Goal: Download file/media

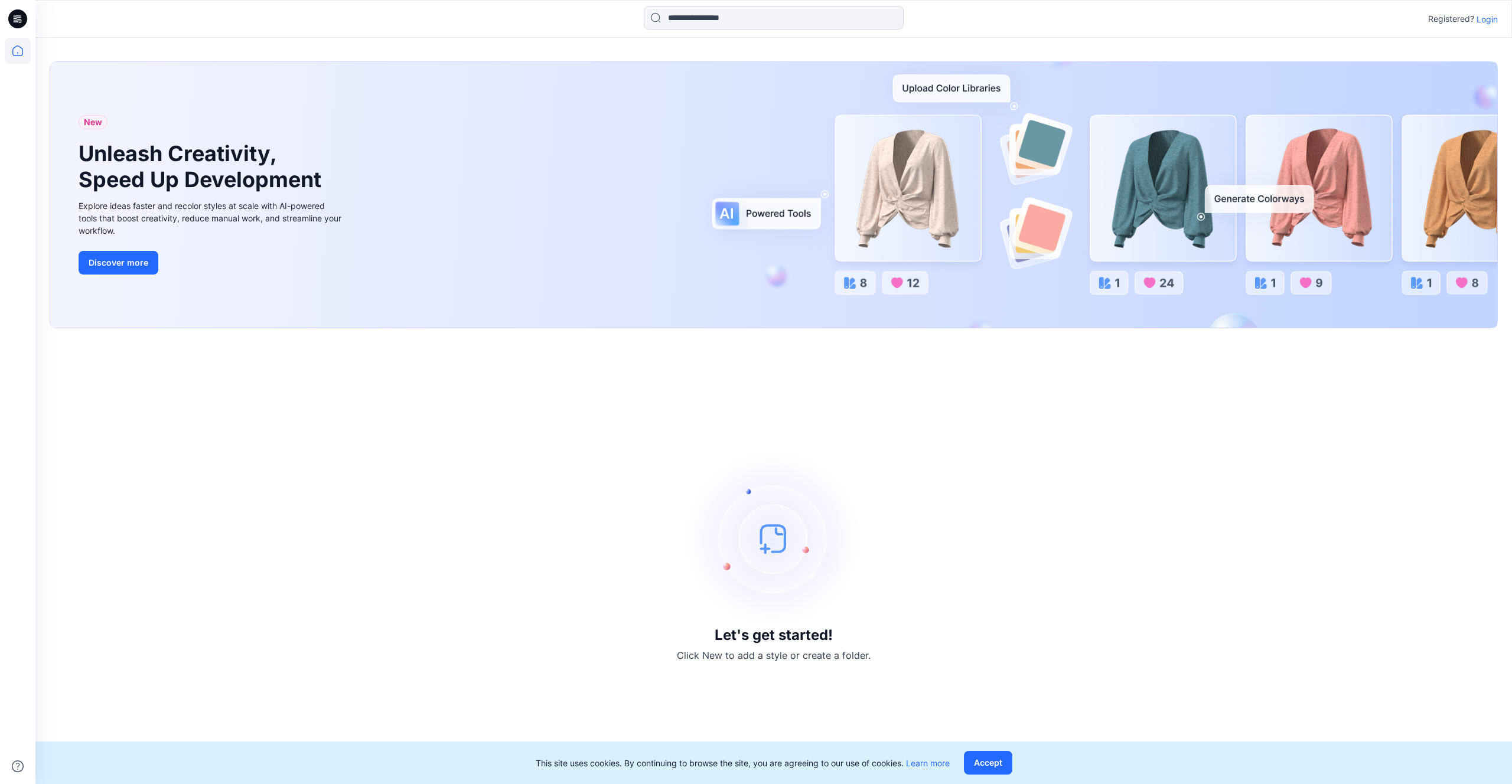
click at [1483, 18] on p "Login" at bounding box center [1487, 19] width 21 height 12
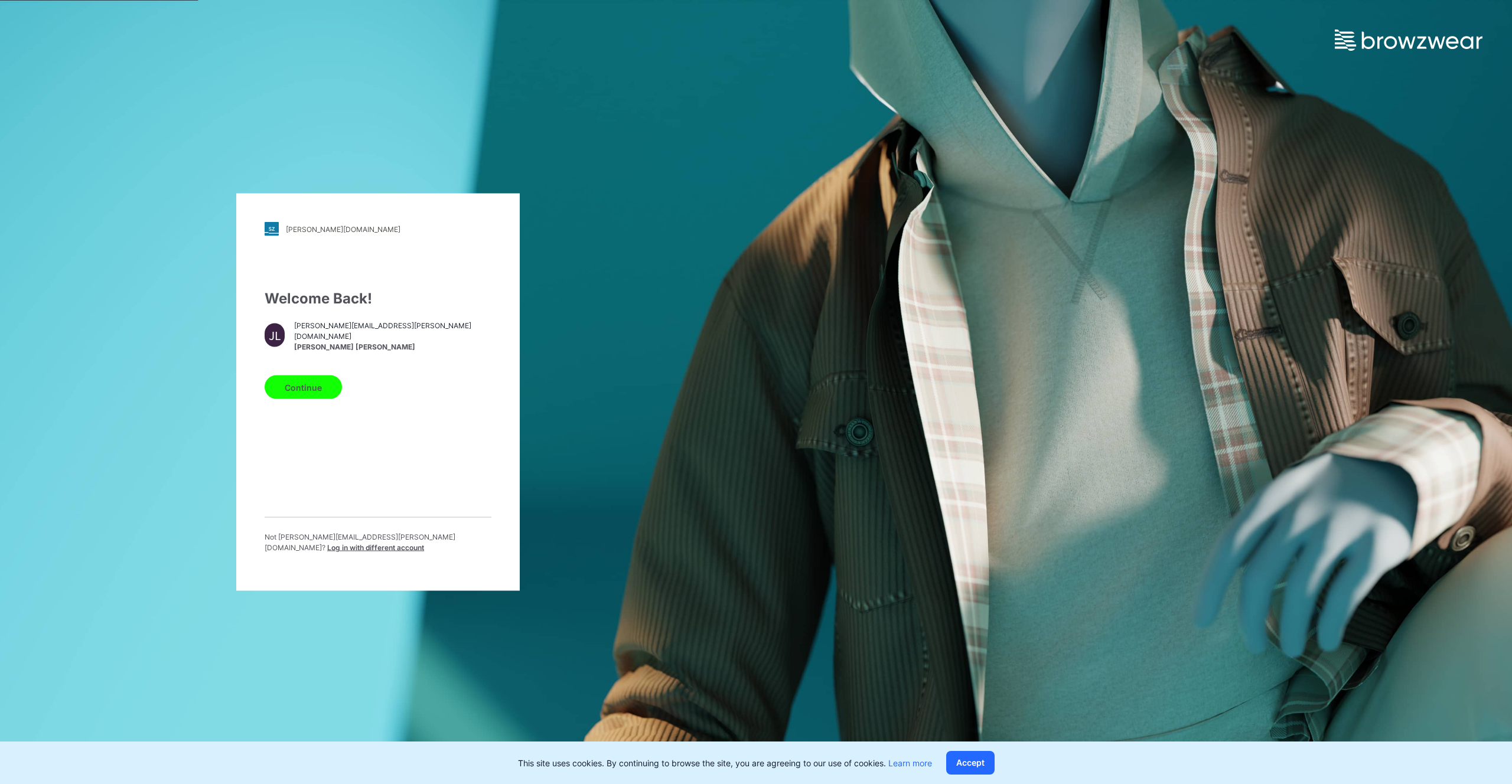
click at [308, 392] on button "Continue" at bounding box center [303, 386] width 77 height 23
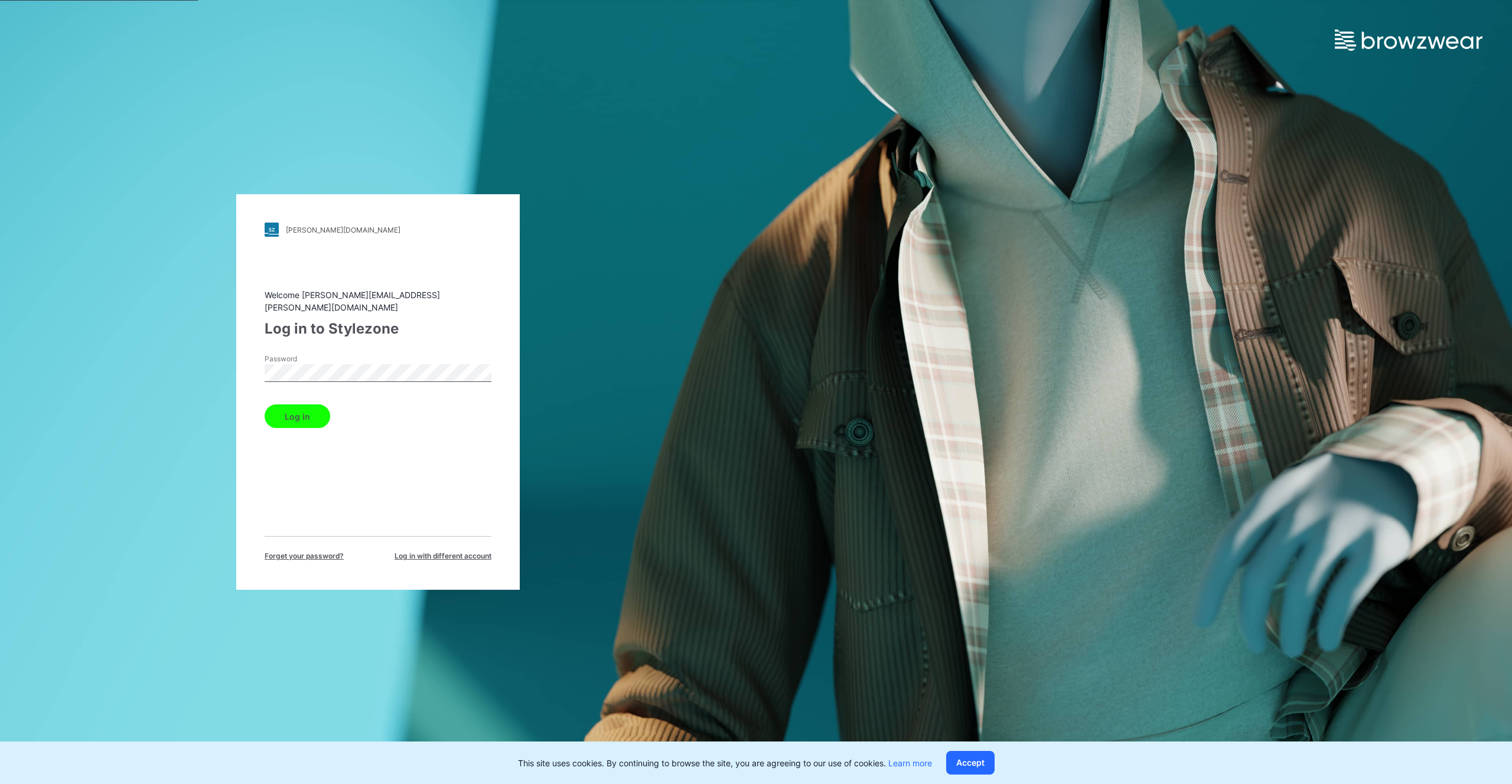
click at [282, 412] on button "Log in" at bounding box center [297, 416] width 65 height 23
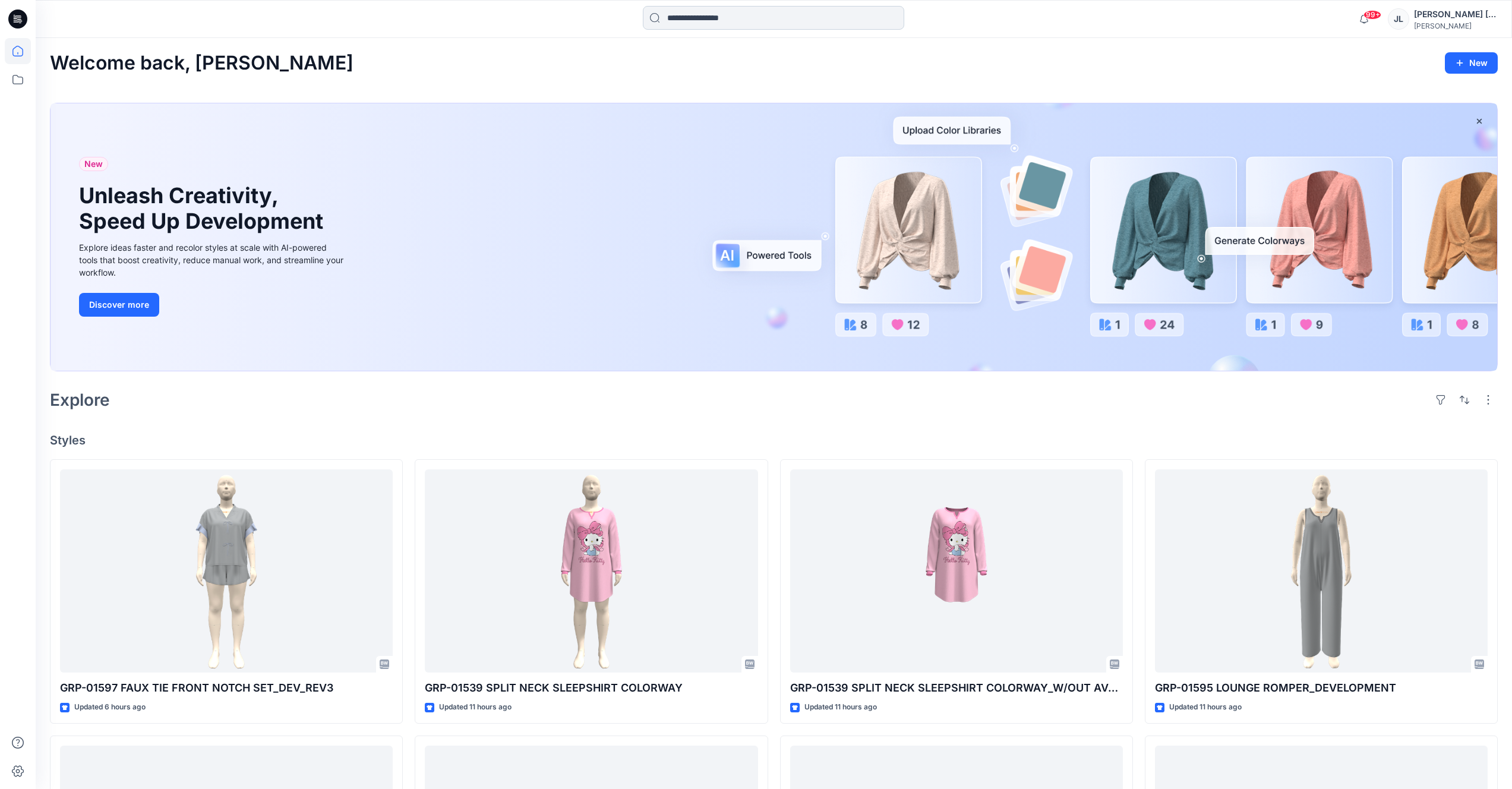
click at [716, 16] on input at bounding box center [773, 17] width 261 height 23
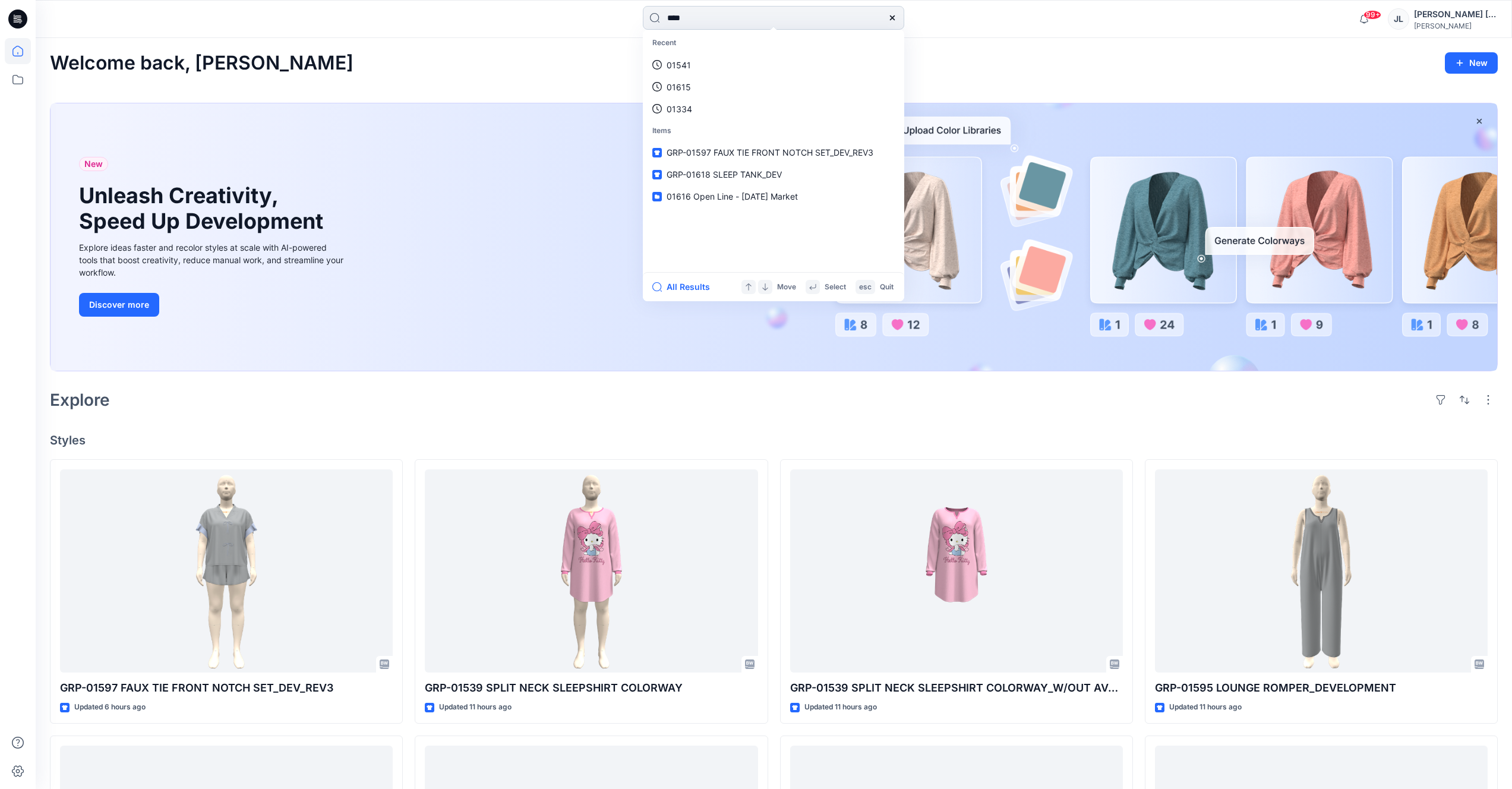
type input "*****"
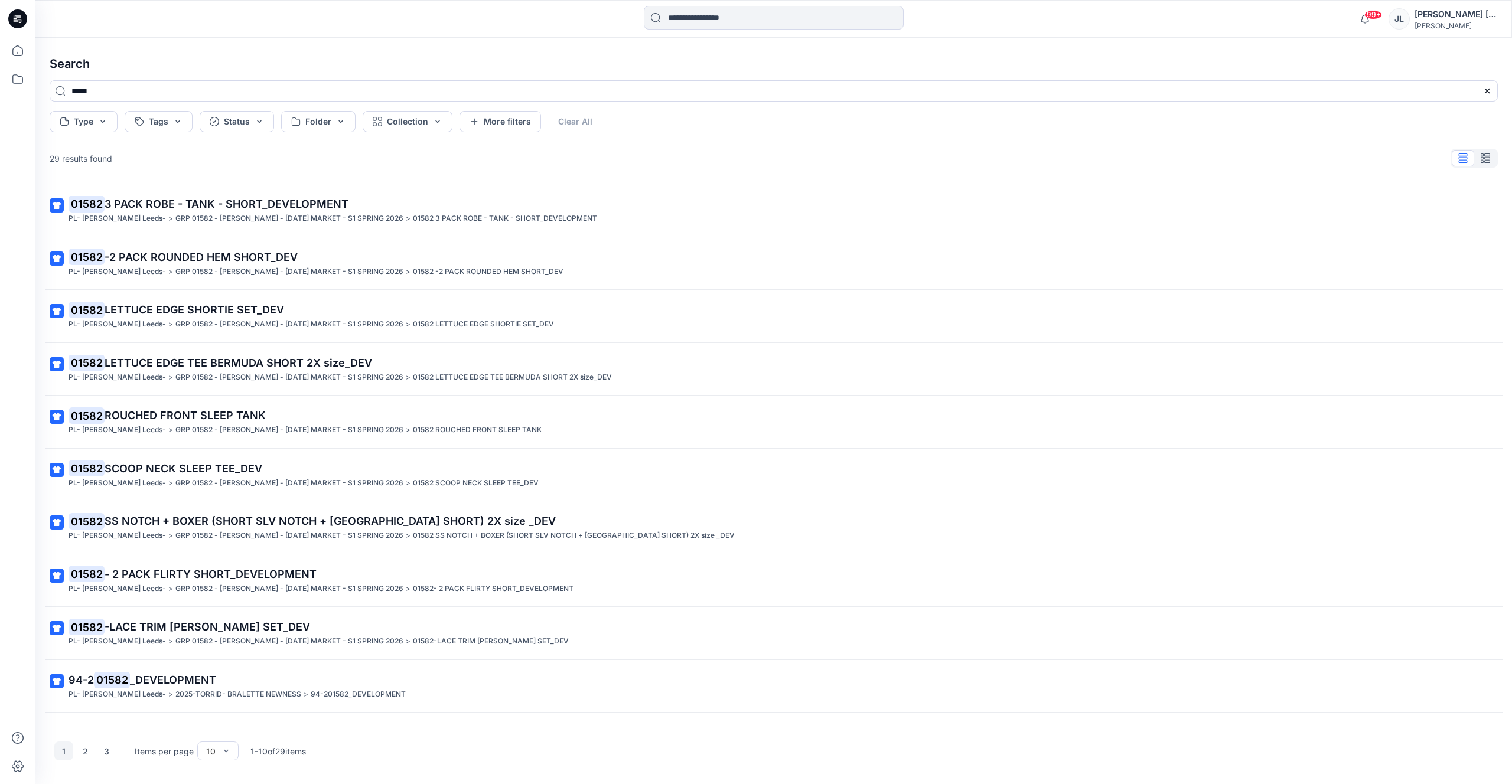
click at [254, 309] on span "LETTUCE EDGE SHORTIE SET_DEV" at bounding box center [194, 309] width 180 height 12
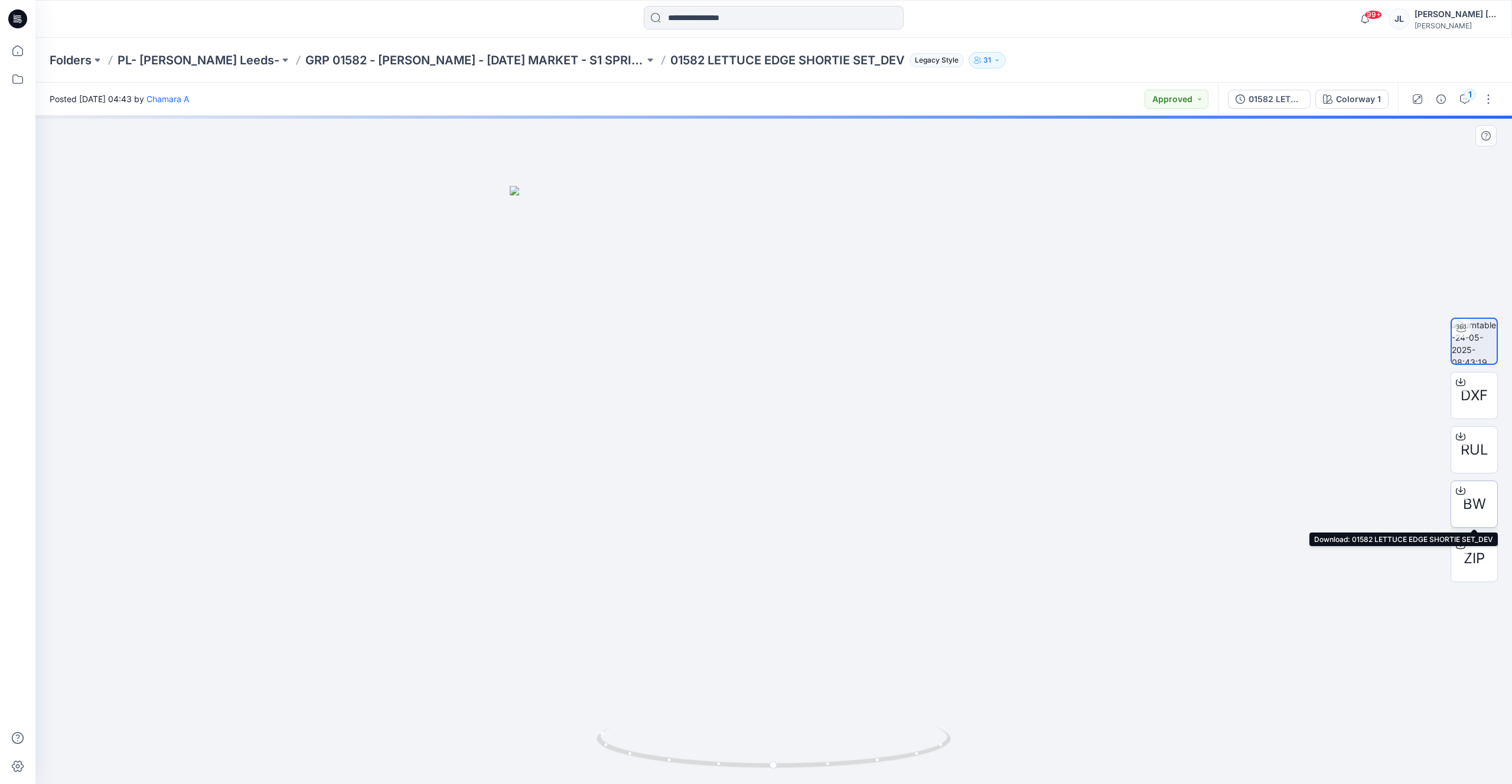
click at [1471, 499] on span "BW" at bounding box center [1474, 504] width 23 height 21
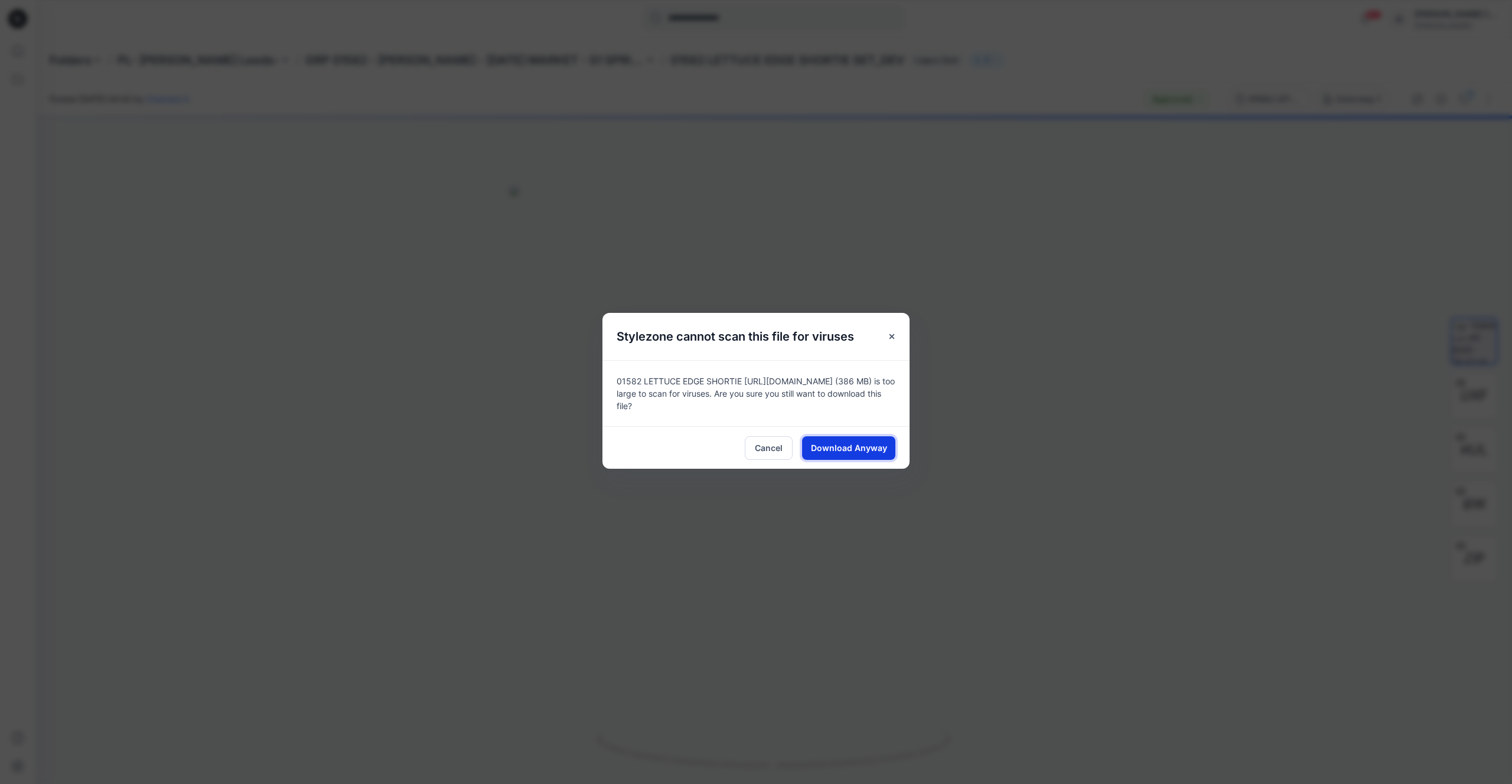
click at [850, 443] on span "Download Anyway" at bounding box center [849, 447] width 76 height 12
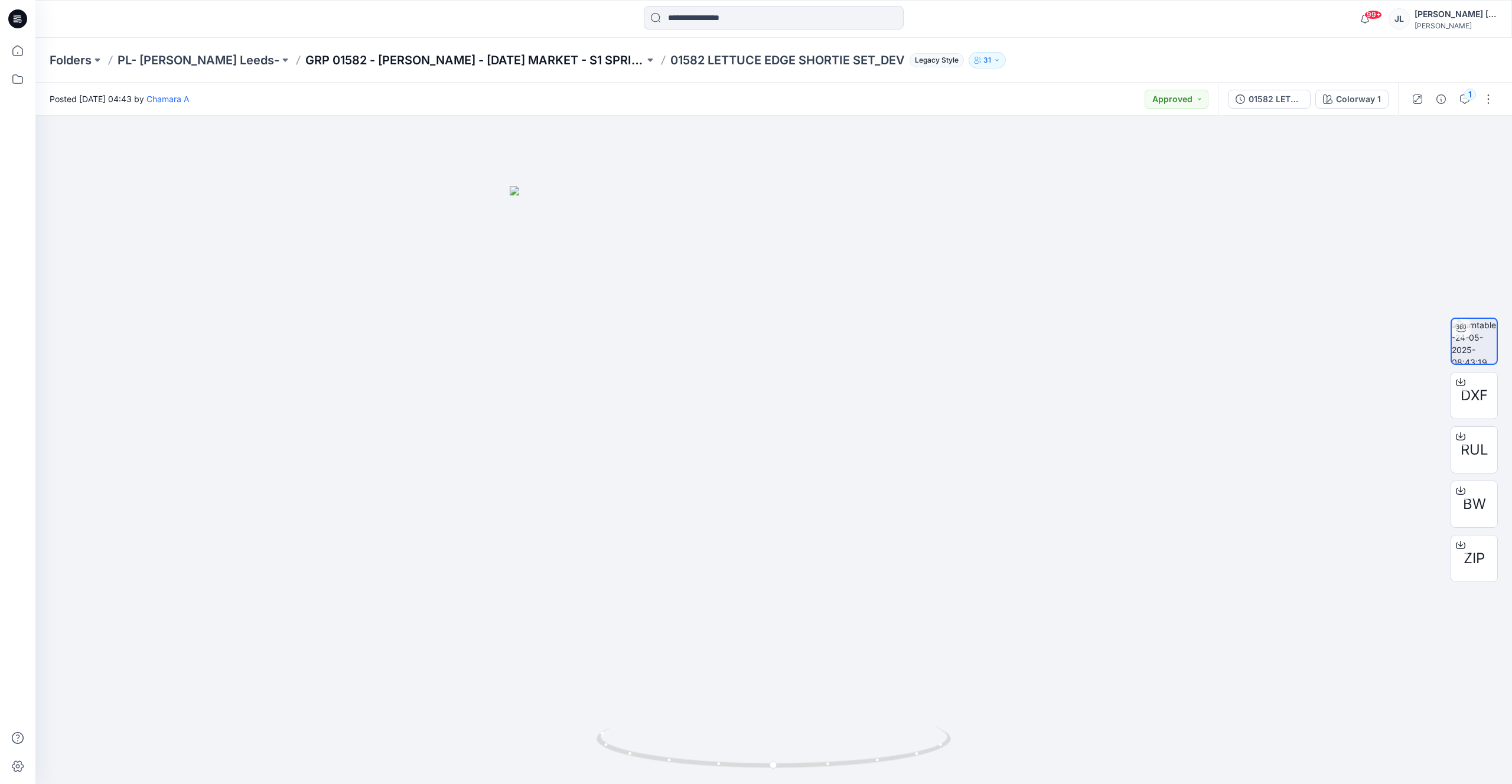
click at [513, 61] on p "GRP 01582 - [PERSON_NAME] - [DATE] MARKET - S1 SPRING 2026" at bounding box center [474, 59] width 339 height 16
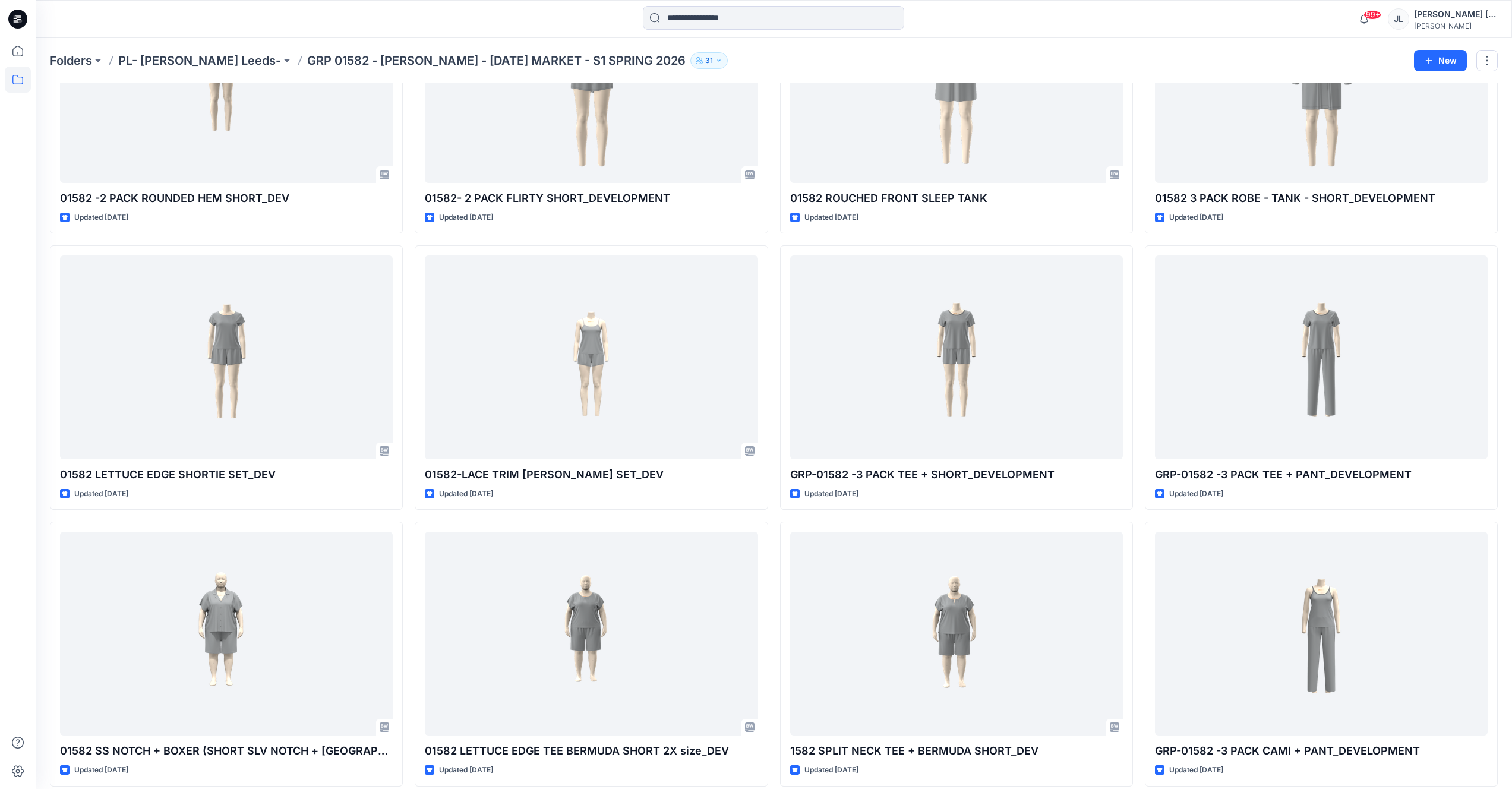
scroll to position [188, 0]
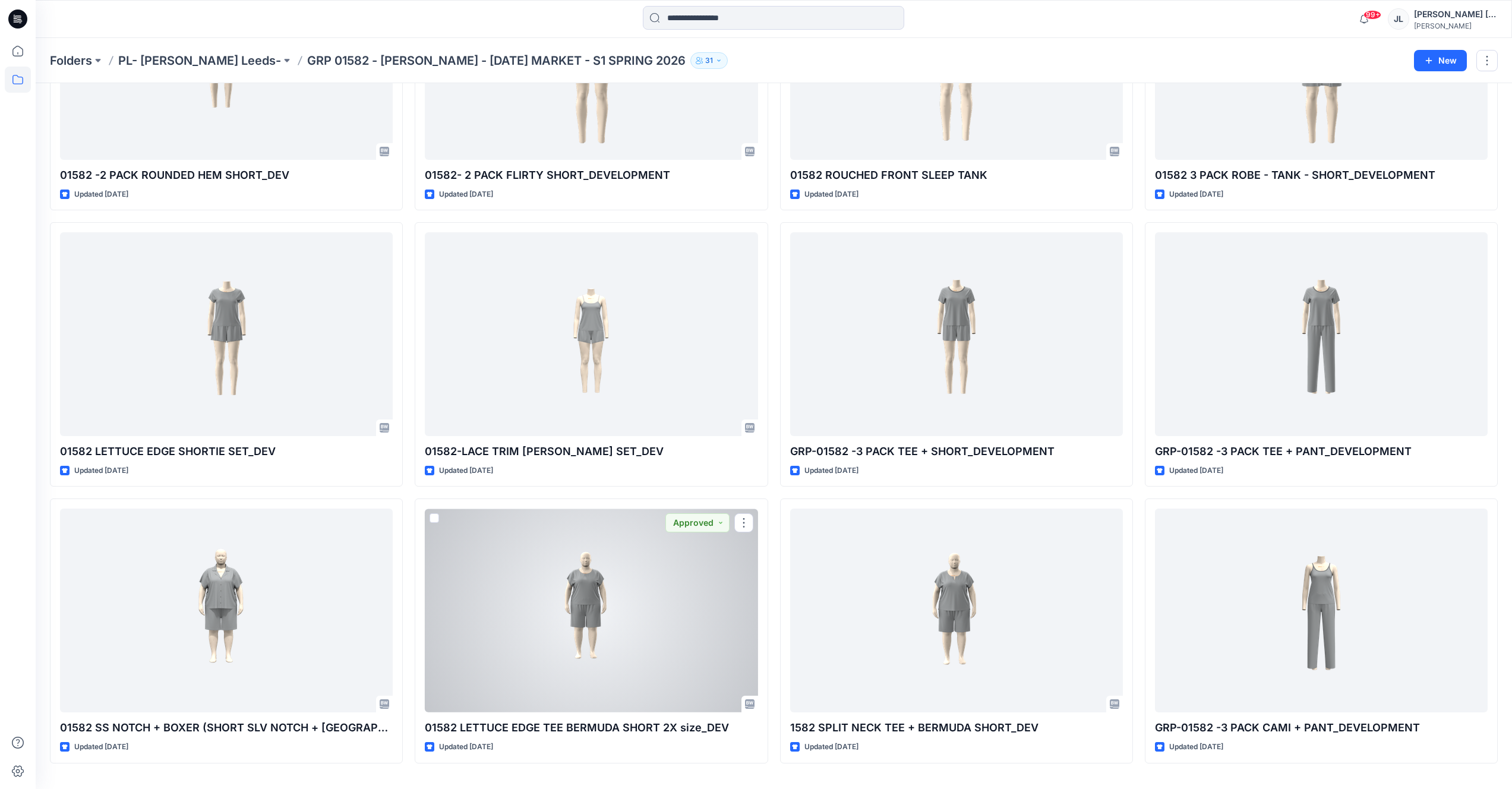
click at [645, 625] on div at bounding box center [591, 610] width 333 height 204
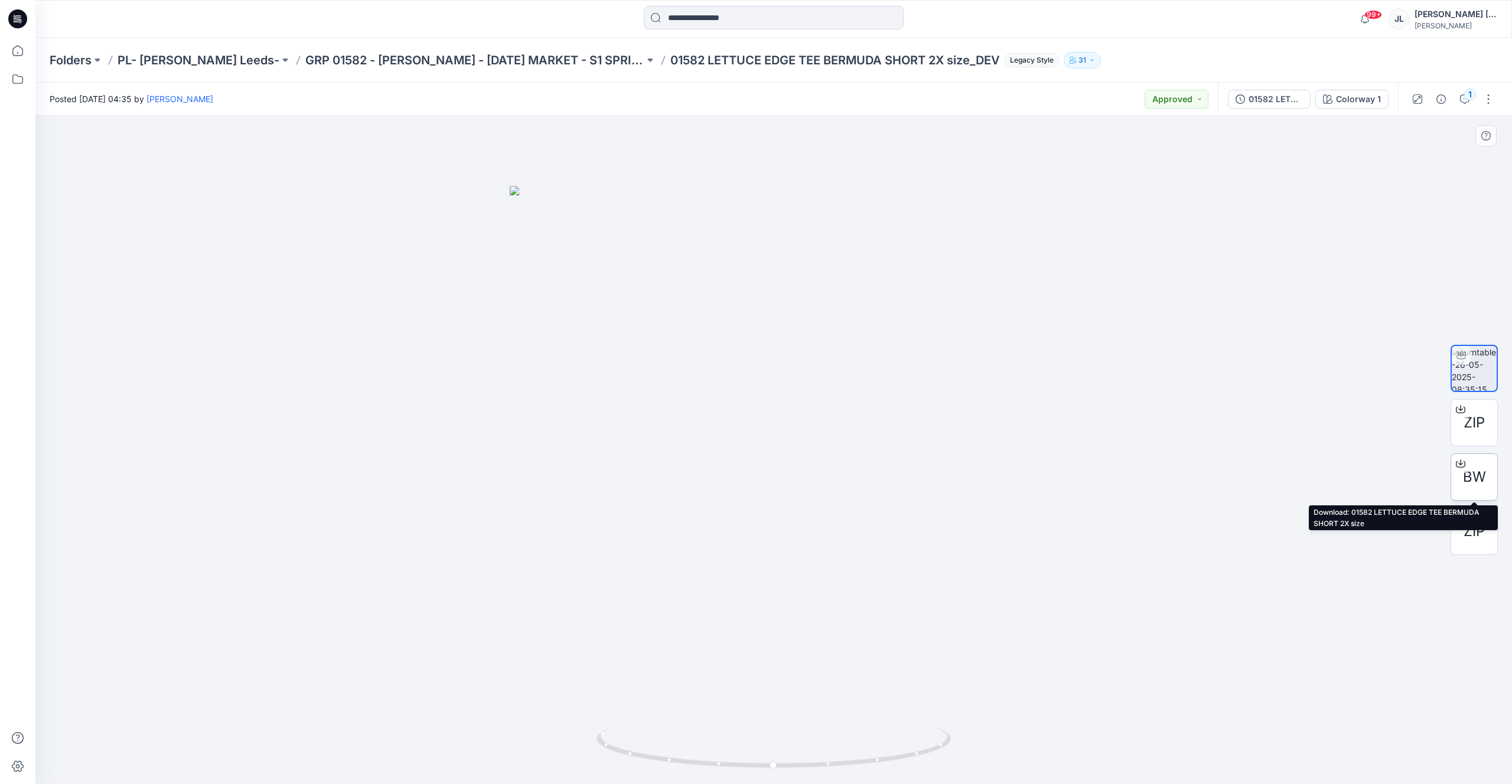
click at [1463, 474] on span "BW" at bounding box center [1474, 477] width 23 height 21
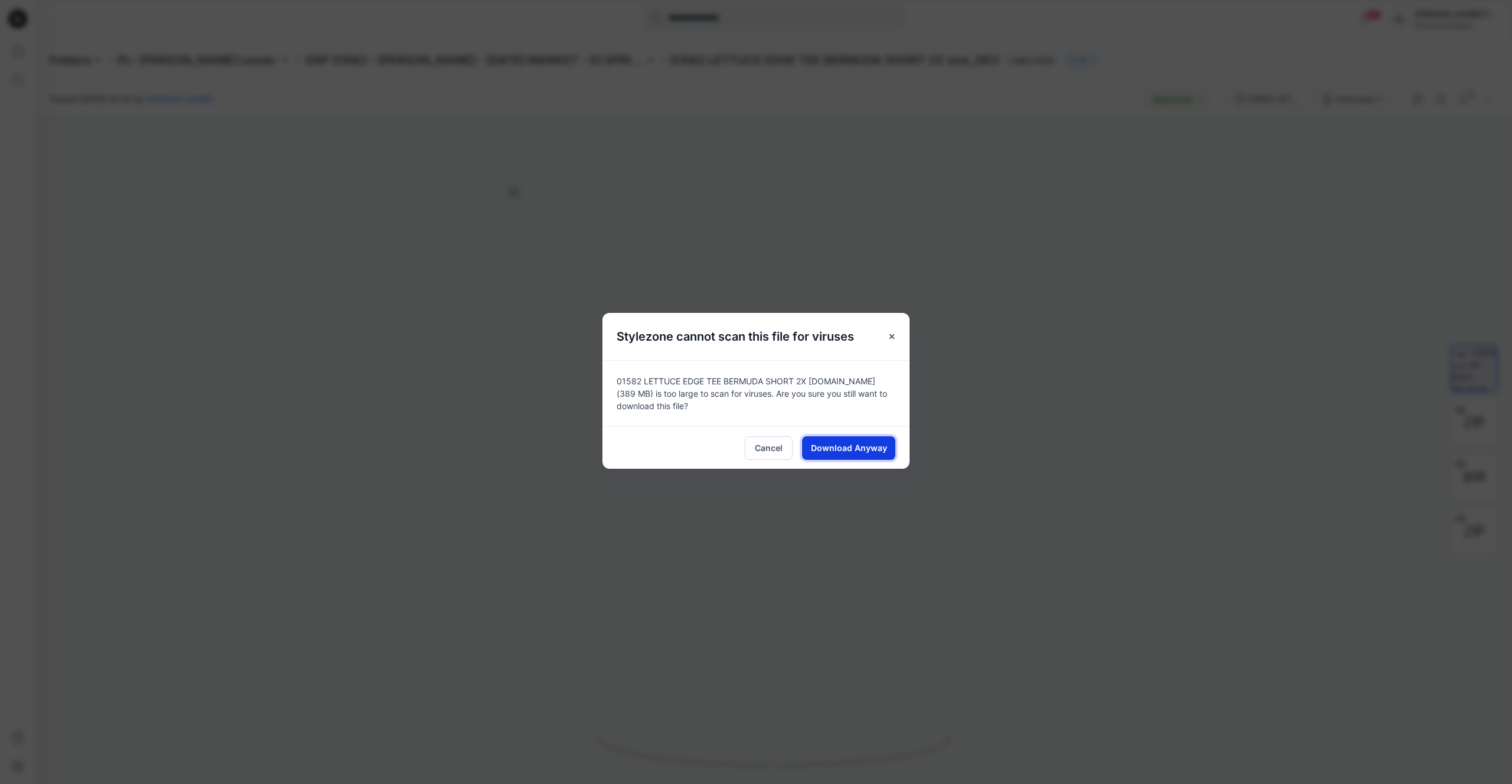
click at [832, 445] on span "Download Anyway" at bounding box center [849, 447] width 76 height 12
